Goal: Information Seeking & Learning: Learn about a topic

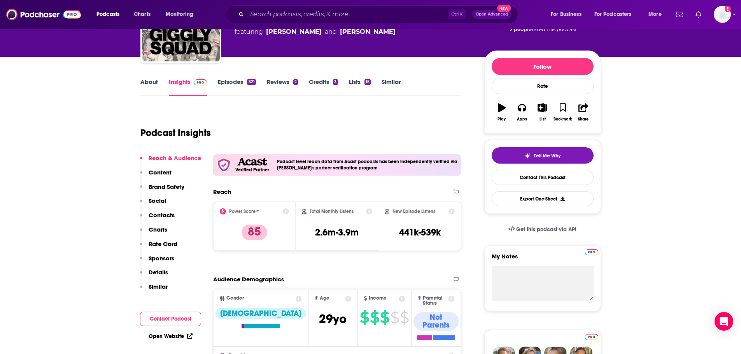
scroll to position [70, 0]
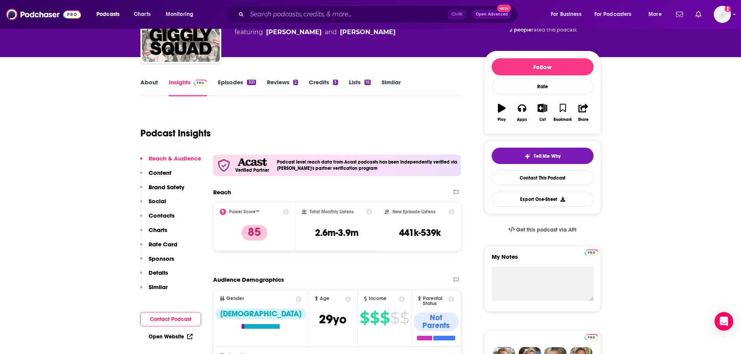
click at [146, 82] on link "About" at bounding box center [148, 88] width 17 height 18
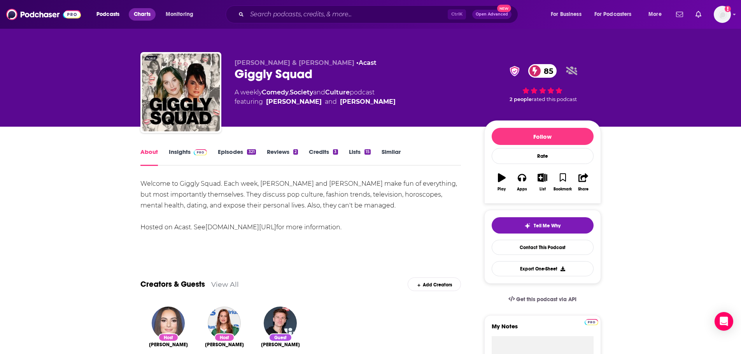
click at [140, 15] on span "Charts" at bounding box center [142, 14] width 17 height 11
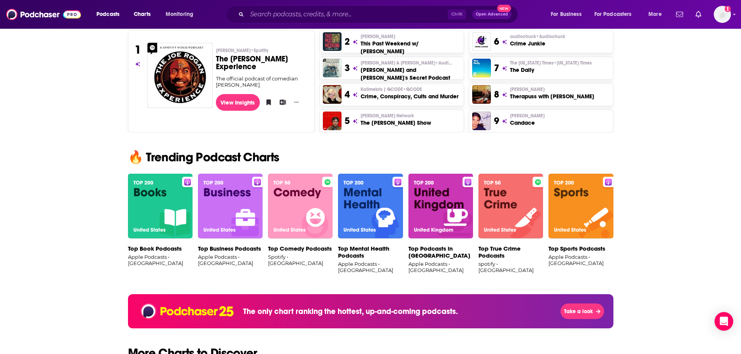
scroll to position [376, 0]
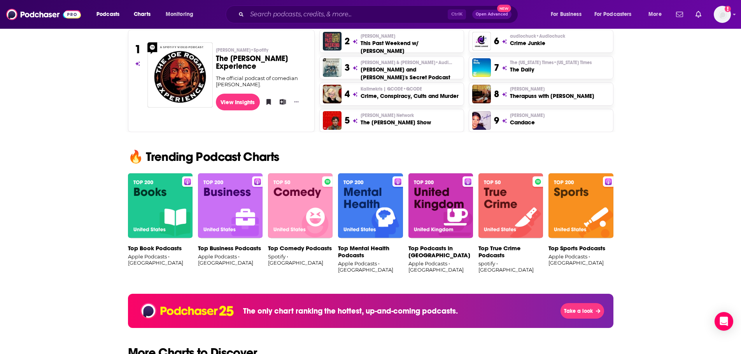
click at [342, 208] on img at bounding box center [370, 205] width 65 height 65
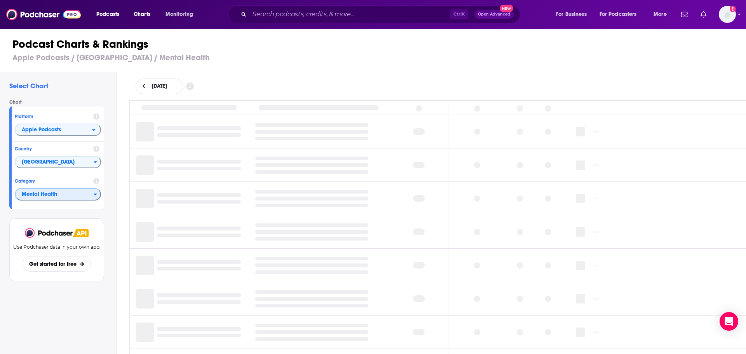
click at [93, 195] on span "Mental Health" at bounding box center [55, 194] width 78 height 13
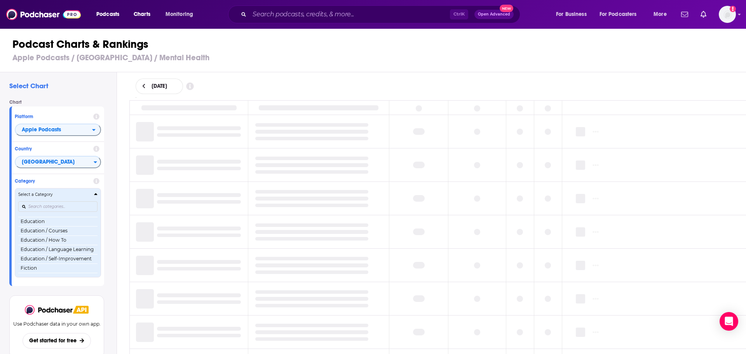
scroll to position [176, 0]
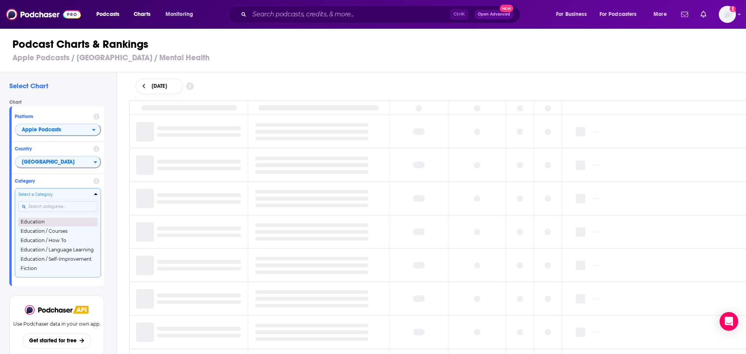
click at [58, 222] on button "Education" at bounding box center [57, 221] width 79 height 9
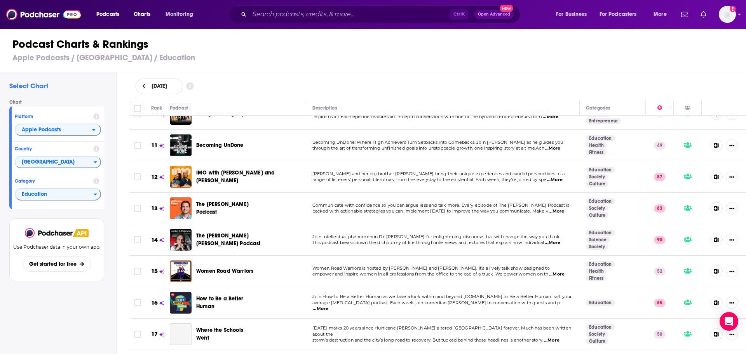
scroll to position [308, 0]
click at [83, 125] on span "Apple Podcasts" at bounding box center [54, 130] width 77 height 13
click at [78, 147] on div "Apple Podcasts" at bounding box center [58, 143] width 80 height 9
click at [77, 124] on span "Apple Podcasts" at bounding box center [54, 130] width 77 height 13
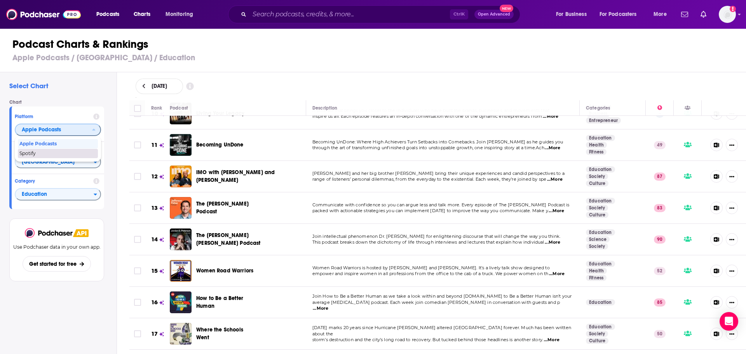
click at [81, 154] on span "Spotify" at bounding box center [57, 153] width 76 height 5
